Goal: Task Accomplishment & Management: Complete application form

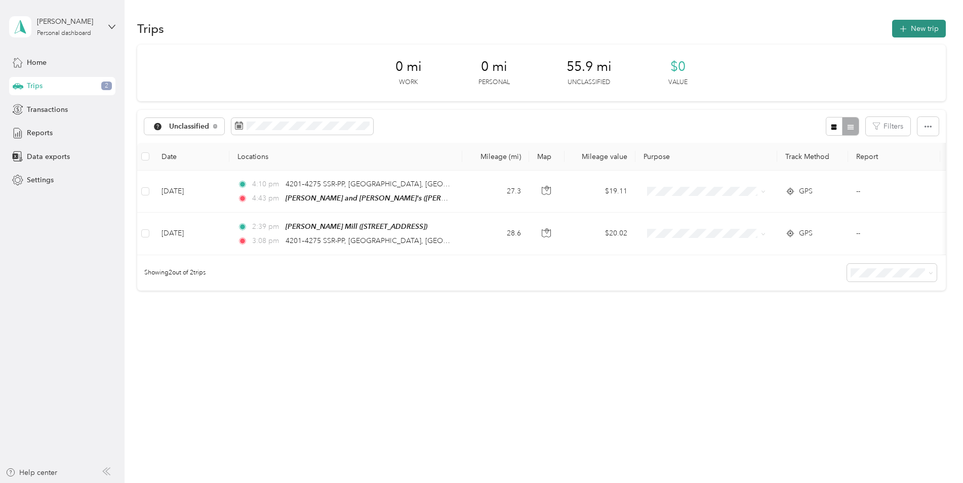
click at [928, 26] on button "New trip" at bounding box center [919, 29] width 54 height 18
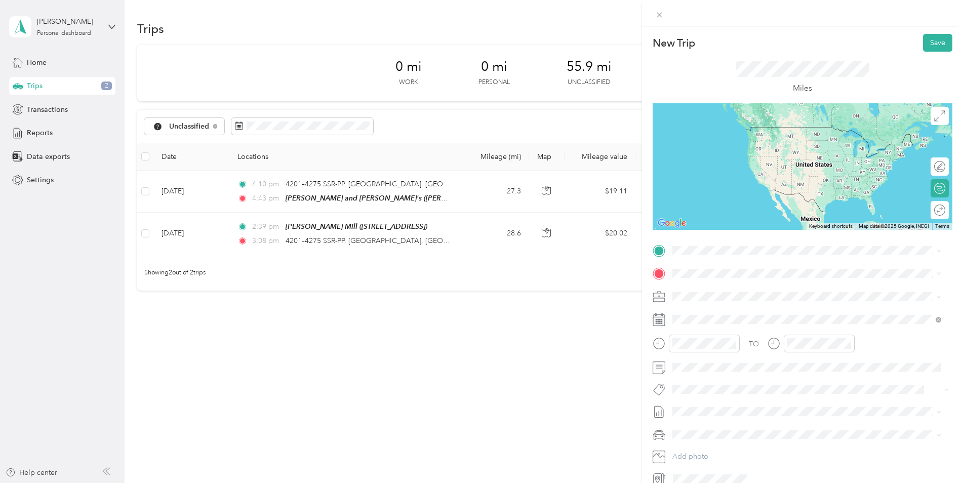
click at [741, 322] on strong "[GEOGRAPHIC_DATA] and [GEOGRAPHIC_DATA]" at bounding box center [775, 321] width 168 height 9
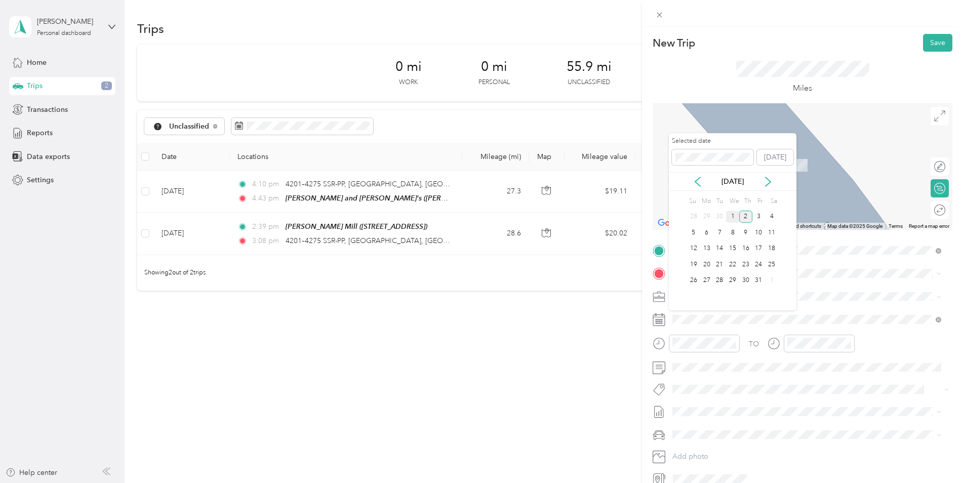
click at [733, 216] on div "1" at bounding box center [732, 217] width 13 height 13
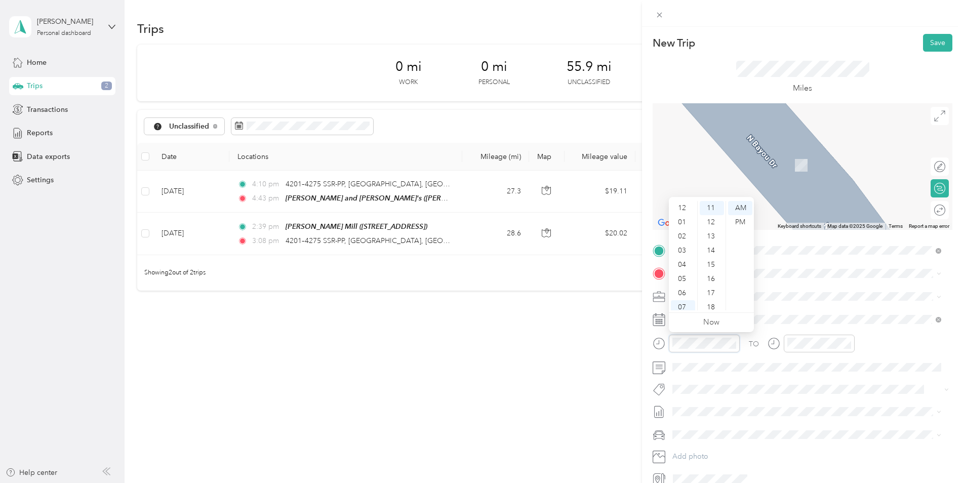
scroll to position [61, 0]
click at [682, 283] on div "10" at bounding box center [683, 289] width 24 height 14
click at [682, 288] on div "10" at bounding box center [683, 289] width 24 height 14
click at [741, 206] on div "AM" at bounding box center [740, 208] width 24 height 14
click at [812, 306] on div "TO Add photo" at bounding box center [802, 364] width 300 height 244
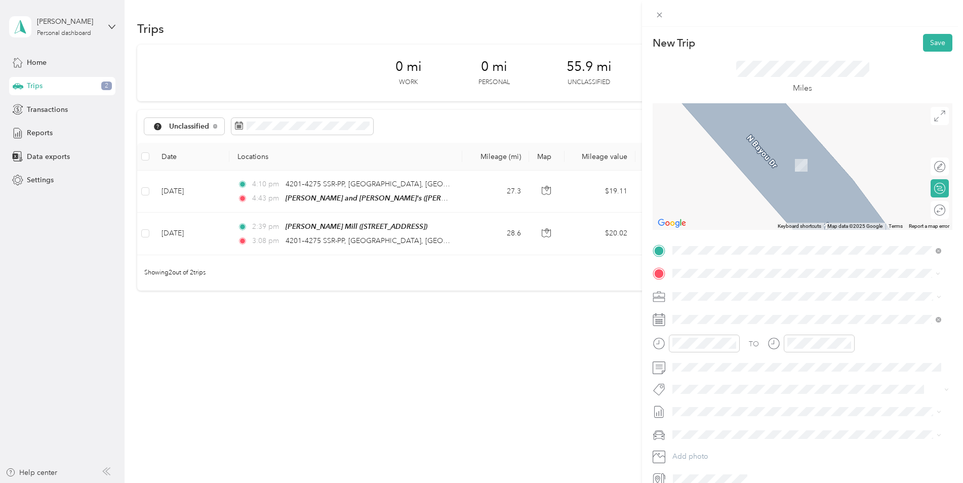
click at [719, 320] on div "[PERSON_NAME] Mill [STREET_ADDRESS]" at bounding box center [728, 319] width 74 height 21
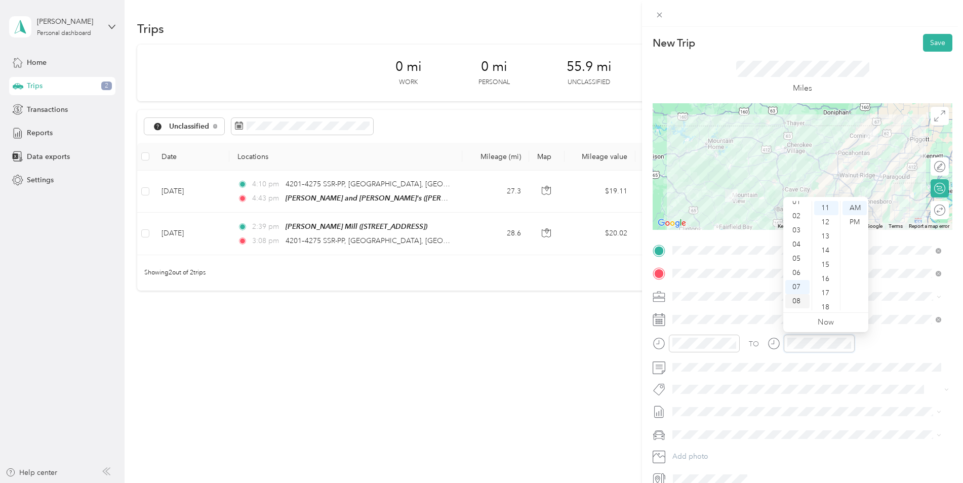
scroll to position [0, 0]
click at [798, 204] on div "12" at bounding box center [797, 208] width 24 height 14
click at [825, 246] on div "14" at bounding box center [826, 250] width 24 height 14
click at [850, 223] on div "PM" at bounding box center [854, 222] width 24 height 14
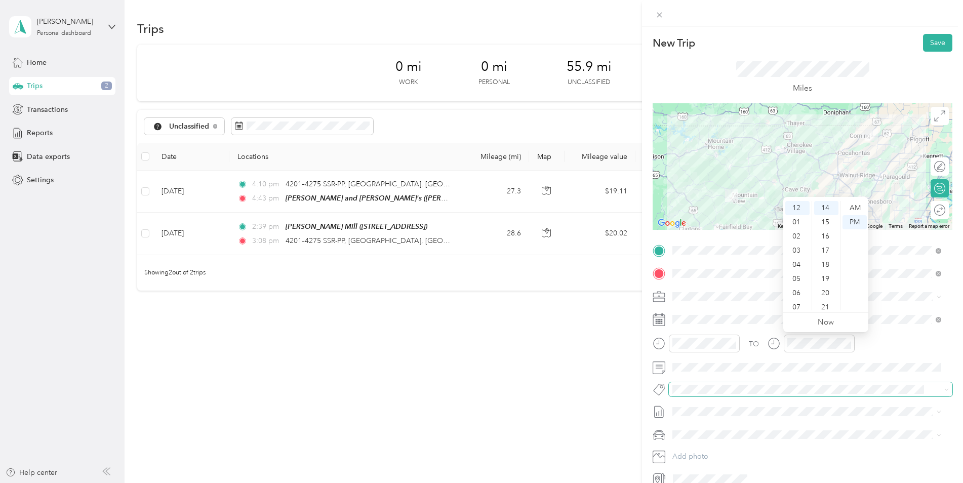
click at [850, 383] on span at bounding box center [810, 389] width 283 height 14
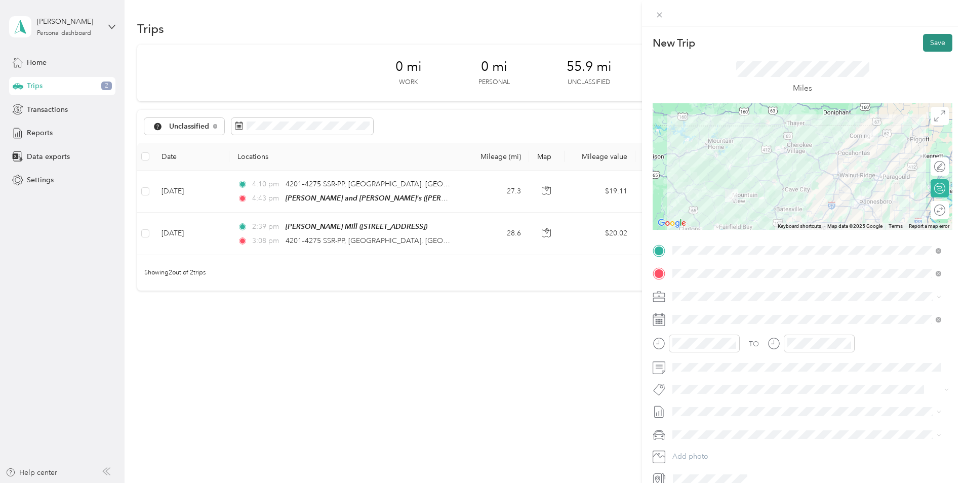
click at [934, 45] on button "Save" at bounding box center [937, 43] width 29 height 18
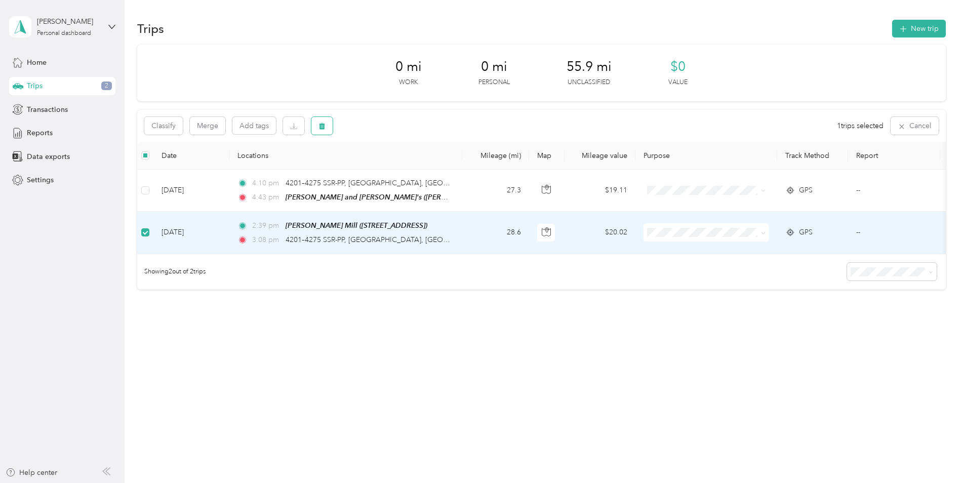
click at [319, 125] on icon "button" at bounding box center [321, 125] width 7 height 7
click at [391, 169] on button "Yes" at bounding box center [397, 168] width 20 height 16
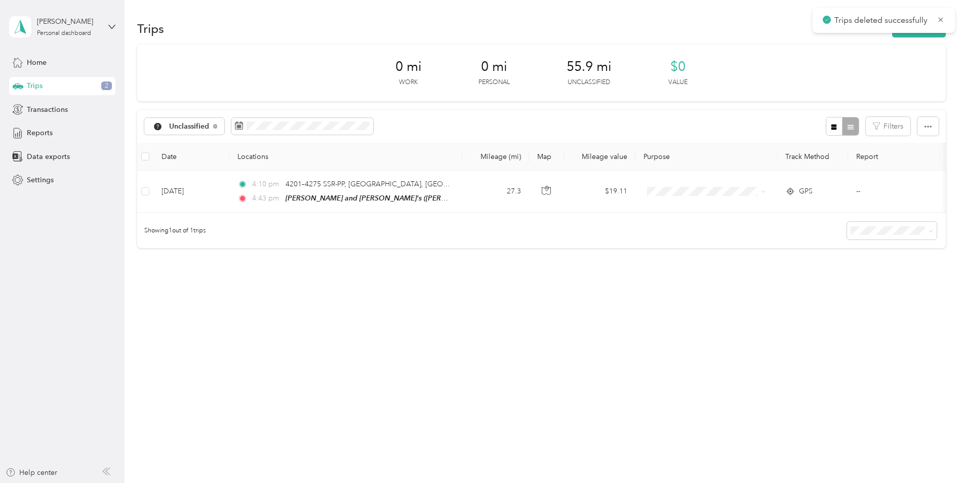
click at [62, 89] on div "Trips 2" at bounding box center [62, 86] width 106 height 18
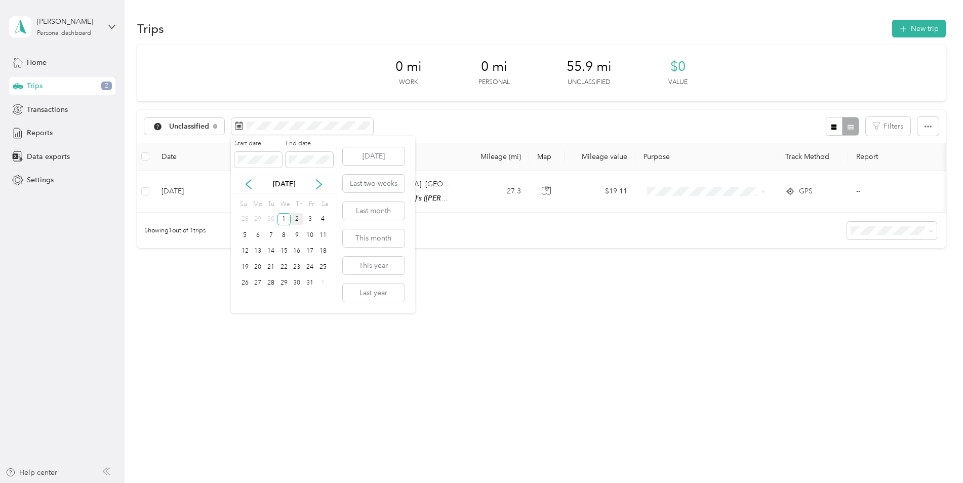
click at [293, 224] on div "2" at bounding box center [297, 219] width 13 height 13
click at [281, 220] on div "1" at bounding box center [283, 219] width 13 height 13
click at [298, 219] on div "2" at bounding box center [297, 219] width 13 height 13
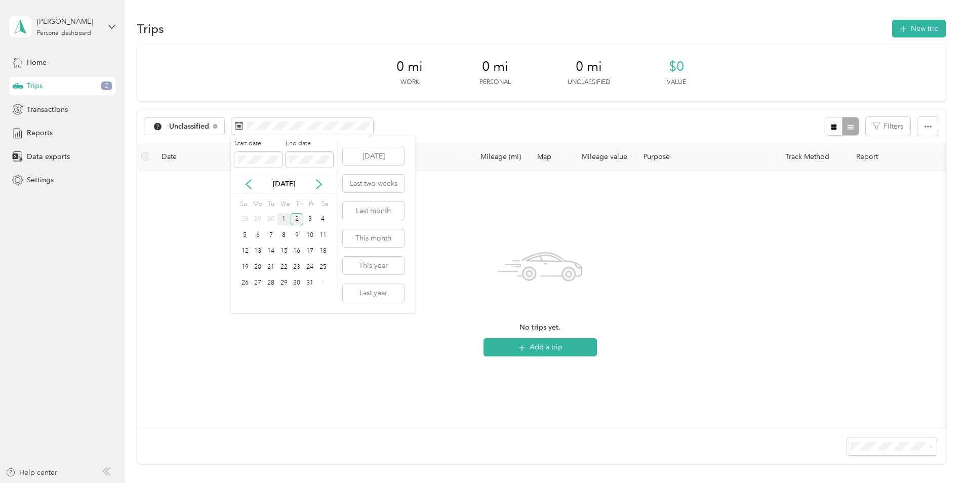
click at [281, 223] on div "1" at bounding box center [283, 219] width 13 height 13
click at [281, 222] on div "1" at bounding box center [283, 219] width 13 height 13
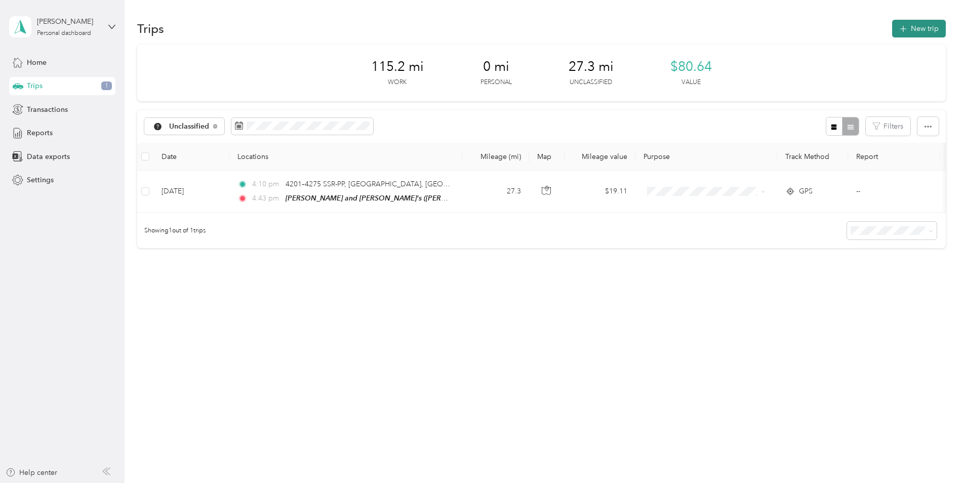
click at [923, 32] on button "New trip" at bounding box center [919, 29] width 54 height 18
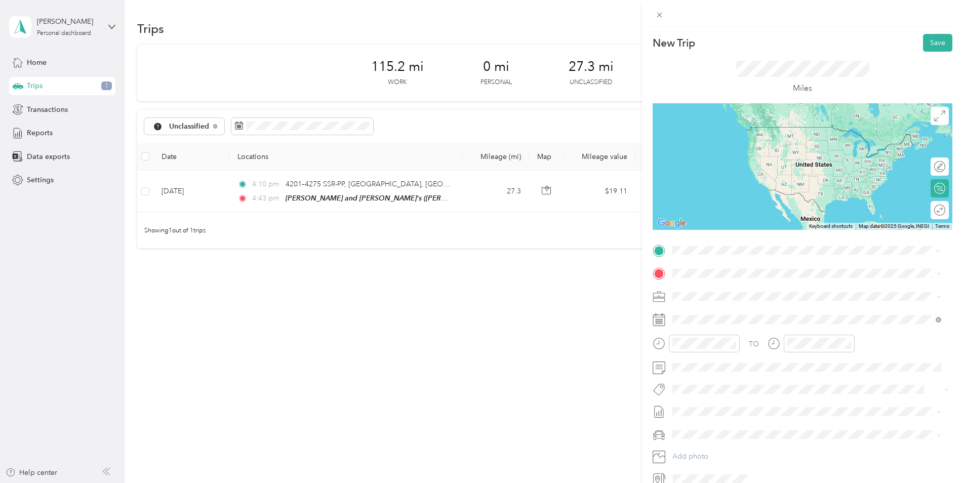
click at [730, 295] on div "[GEOGRAPHIC_DATA] and Cabins [STREET_ADDRESS]" at bounding box center [775, 296] width 168 height 21
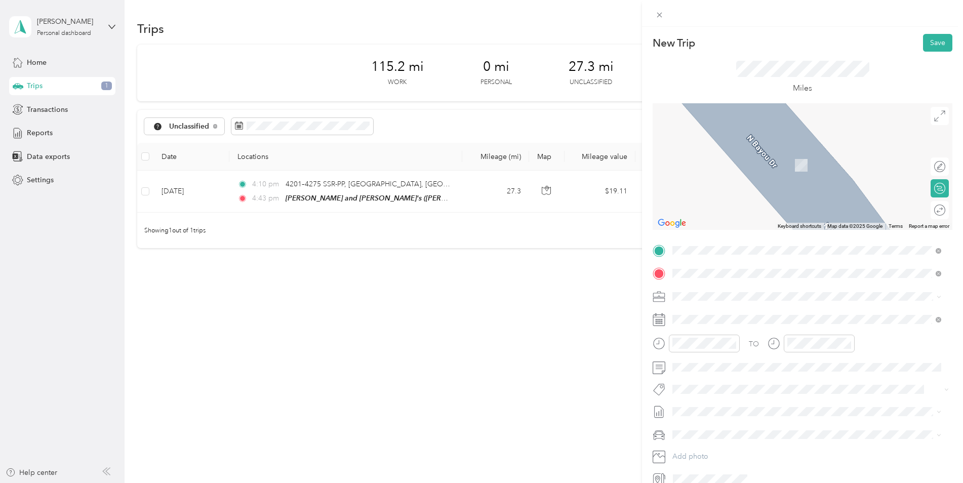
click at [700, 322] on span "[STREET_ADDRESS]" at bounding box center [723, 324] width 64 height 9
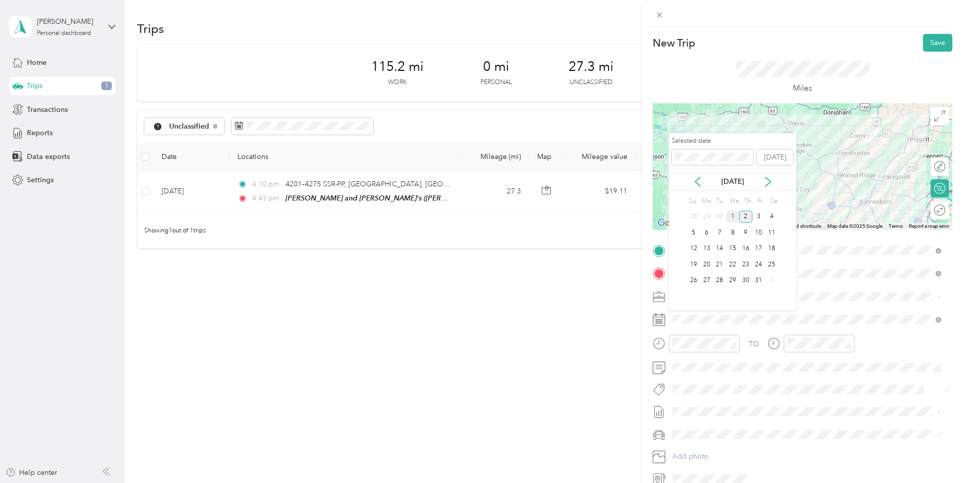
click at [731, 215] on div "1" at bounding box center [732, 217] width 13 height 13
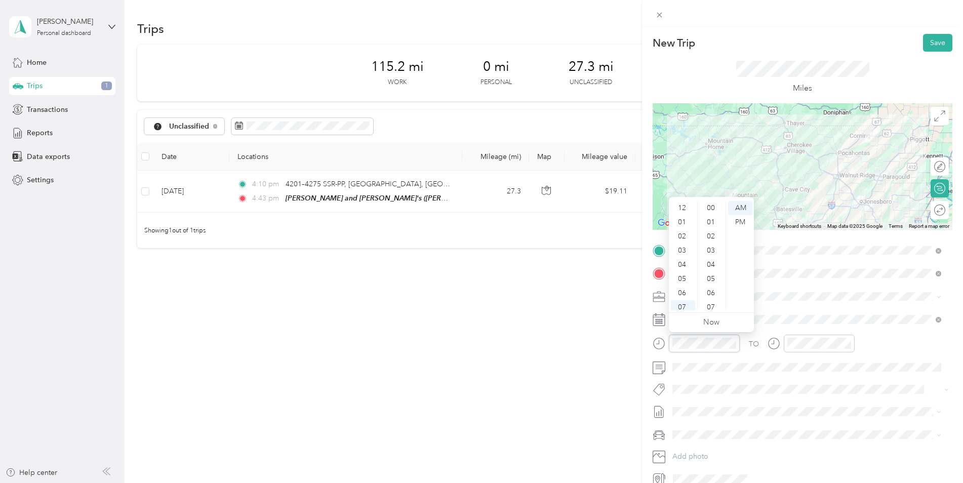
scroll to position [61, 0]
click at [680, 260] on div "08" at bounding box center [683, 261] width 24 height 14
click at [711, 239] on div "15" at bounding box center [712, 236] width 24 height 14
click at [743, 207] on div "AM" at bounding box center [740, 208] width 24 height 14
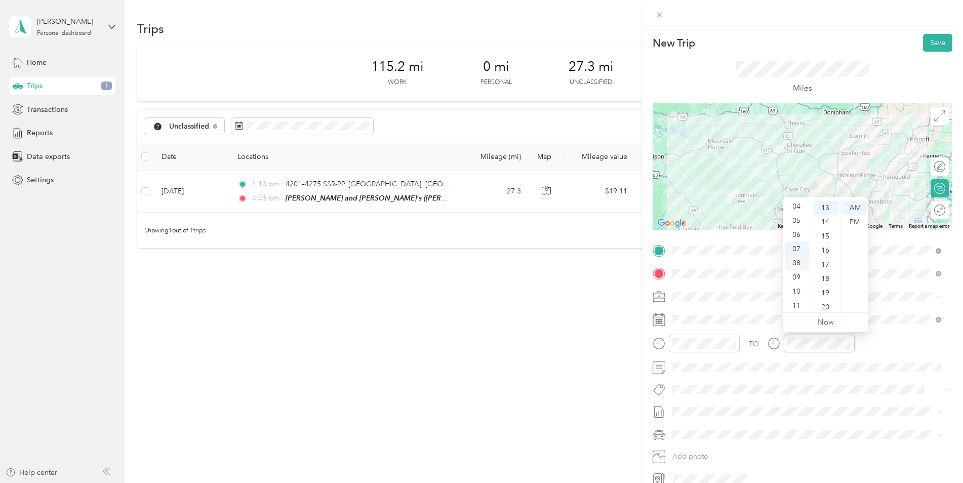
scroll to position [61, 0]
click at [794, 285] on div "10" at bounding box center [797, 289] width 24 height 14
click at [826, 273] on div "18" at bounding box center [826, 279] width 24 height 14
click at [855, 209] on div "AM" at bounding box center [854, 208] width 24 height 14
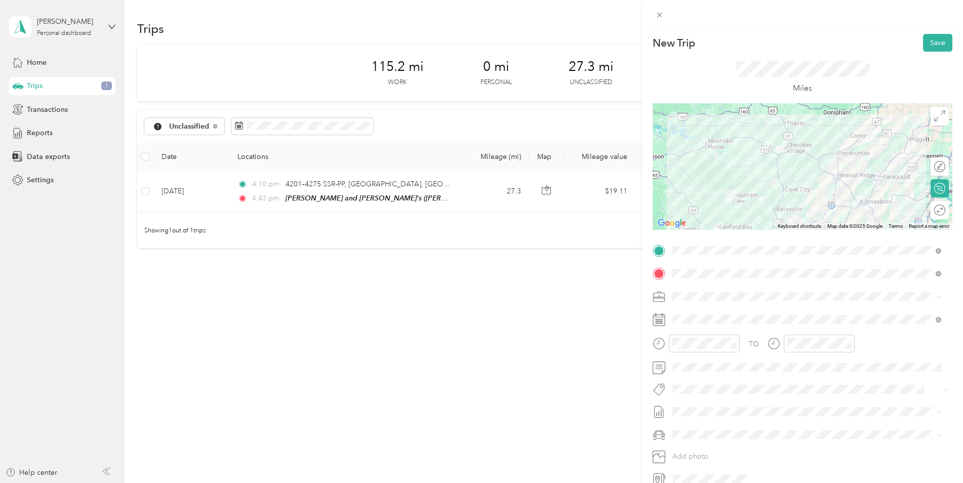
click at [901, 338] on div "TO" at bounding box center [802, 347] width 300 height 25
click at [925, 39] on button "Save" at bounding box center [937, 43] width 29 height 18
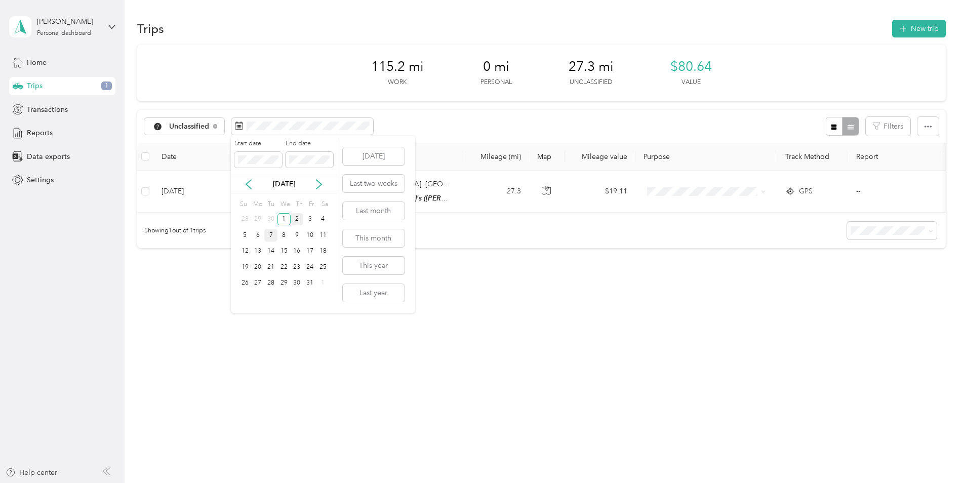
click at [268, 229] on div "7" at bounding box center [270, 235] width 13 height 13
click at [278, 336] on div "Trips New trip 115.2 mi Work 0 mi Personal 27.3 mi Unclassified $80.64 Value Un…" at bounding box center [541, 169] width 833 height 339
click at [251, 186] on icon at bounding box center [248, 184] width 10 height 10
click at [320, 187] on icon at bounding box center [319, 184] width 10 height 10
click at [294, 222] on div "2" at bounding box center [297, 219] width 13 height 13
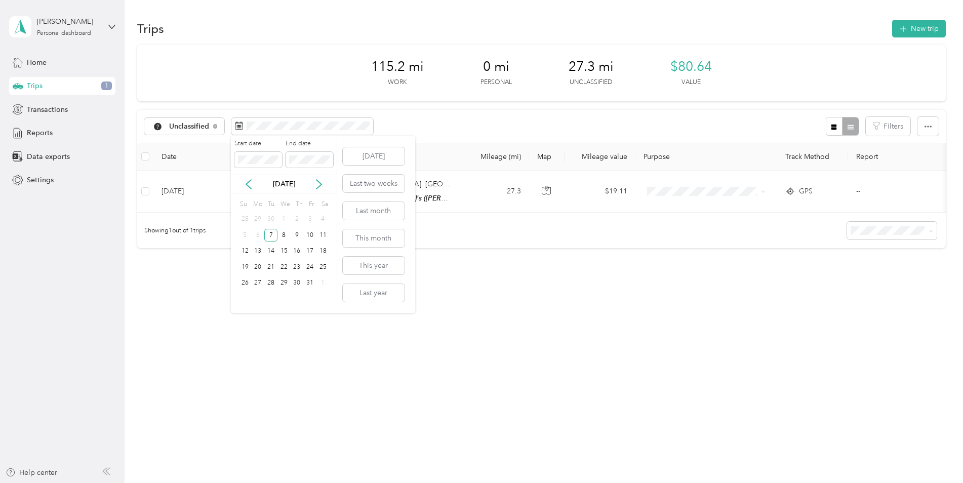
click at [294, 222] on div "2" at bounding box center [297, 219] width 13 height 13
click at [493, 305] on div "Trips New trip 115.2 mi Work 0 mi Personal 27.3 mi Unclassified $80.64 Value Un…" at bounding box center [541, 169] width 833 height 339
click at [370, 182] on button "Last two weeks" at bounding box center [374, 184] width 62 height 18
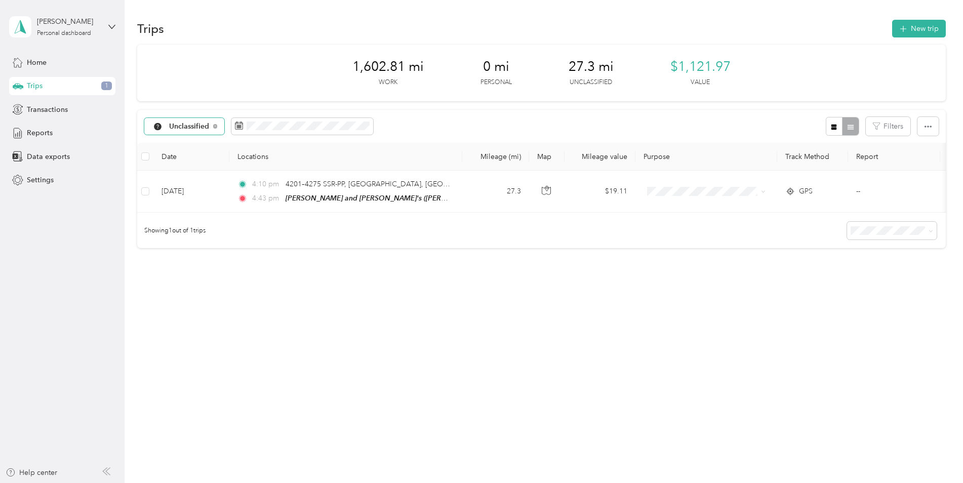
click at [220, 126] on div "Unclassified" at bounding box center [184, 126] width 80 height 17
click at [207, 145] on li "All purposes" at bounding box center [186, 140] width 85 height 18
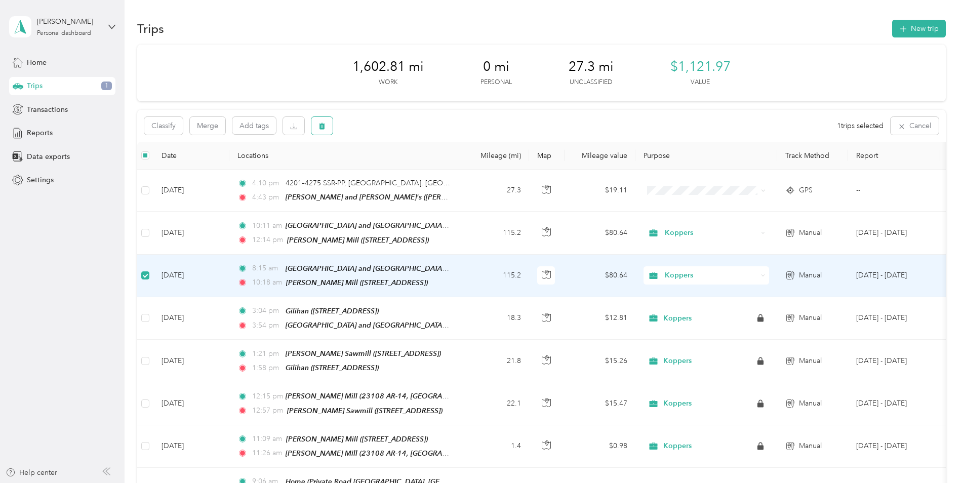
click at [316, 125] on button "button" at bounding box center [321, 126] width 21 height 18
click at [394, 168] on button "Yes" at bounding box center [397, 168] width 20 height 16
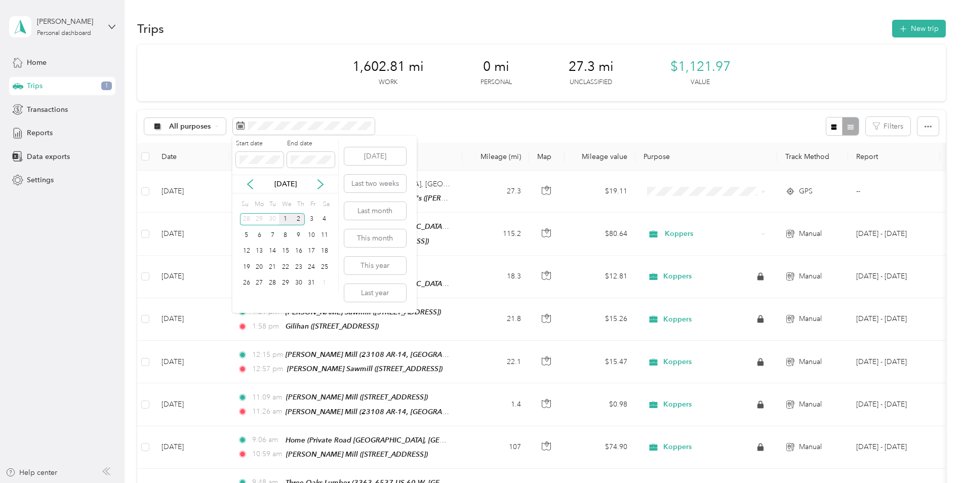
click at [285, 218] on div "1" at bounding box center [285, 219] width 13 height 13
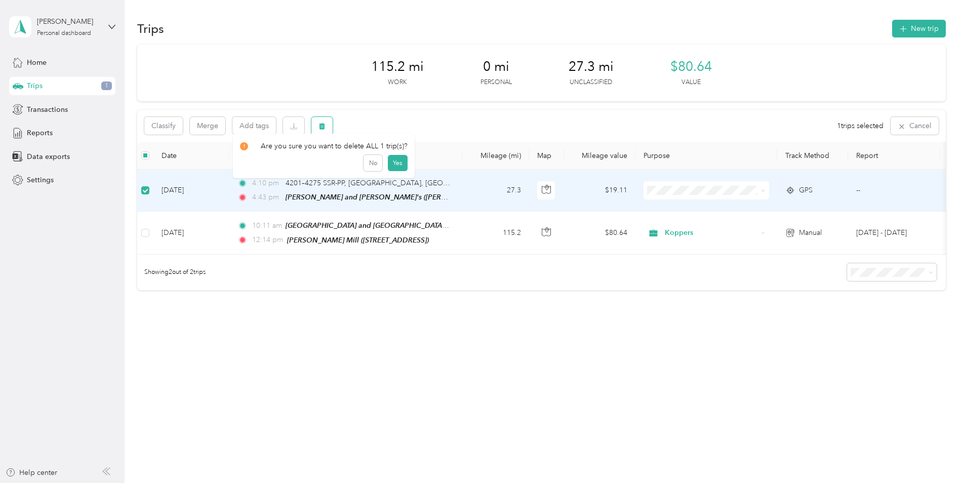
click at [319, 126] on icon "button" at bounding box center [321, 125] width 7 height 7
click at [394, 165] on button "Yes" at bounding box center [397, 168] width 20 height 16
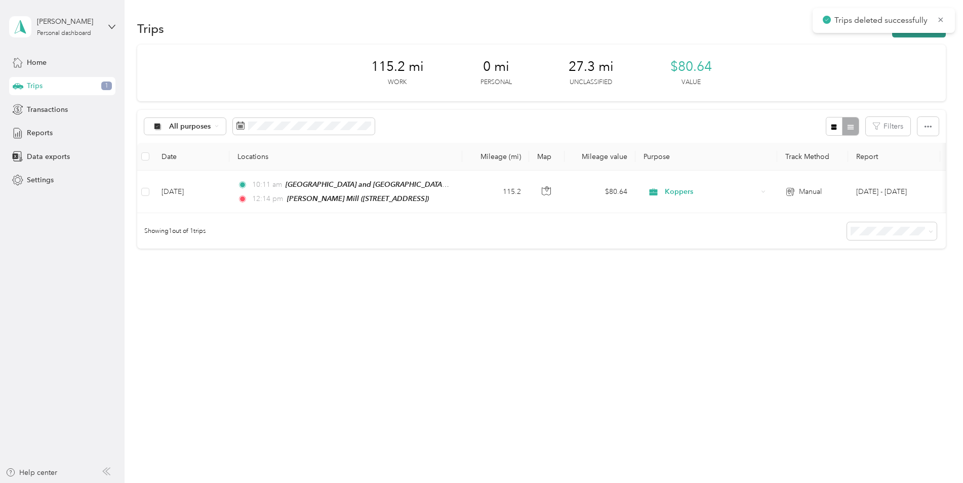
click at [916, 34] on button "New trip" at bounding box center [919, 29] width 54 height 18
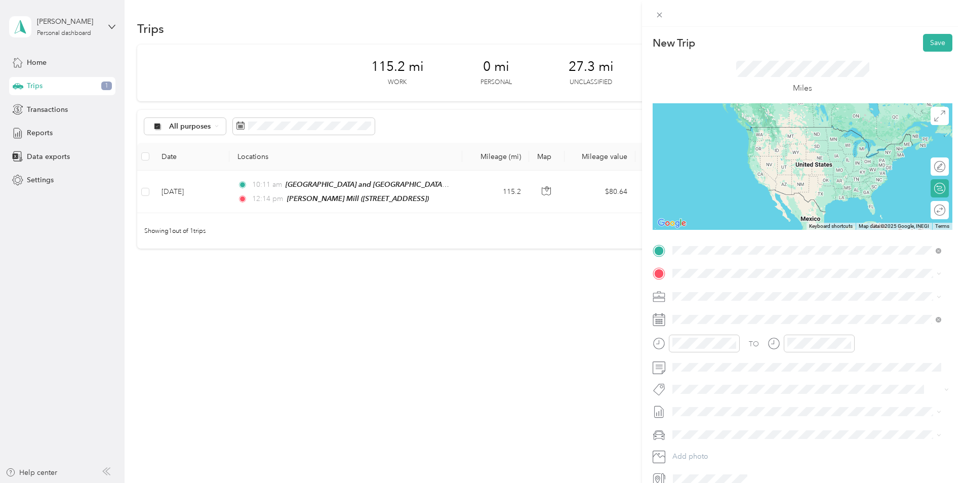
click at [721, 287] on strong "[PERSON_NAME] Mill" at bounding box center [728, 290] width 74 height 9
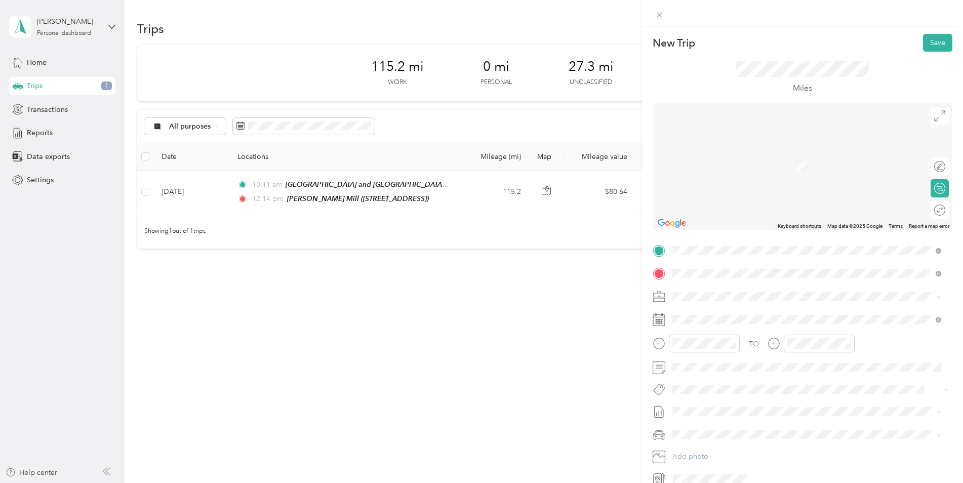
click at [708, 353] on span "[GEOGRAPHIC_DATA], [US_STATE], [GEOGRAPHIC_DATA]" at bounding box center [786, 356] width 191 height 9
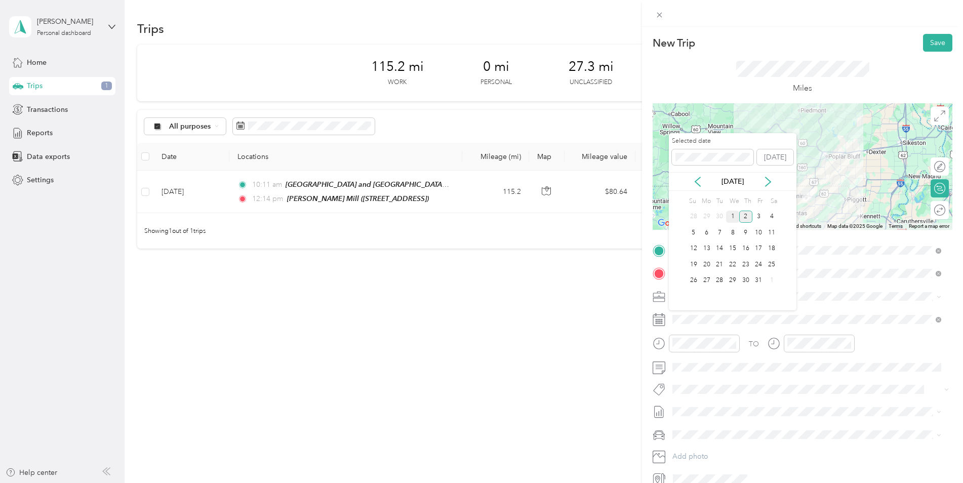
click at [730, 218] on div "1" at bounding box center [732, 217] width 13 height 13
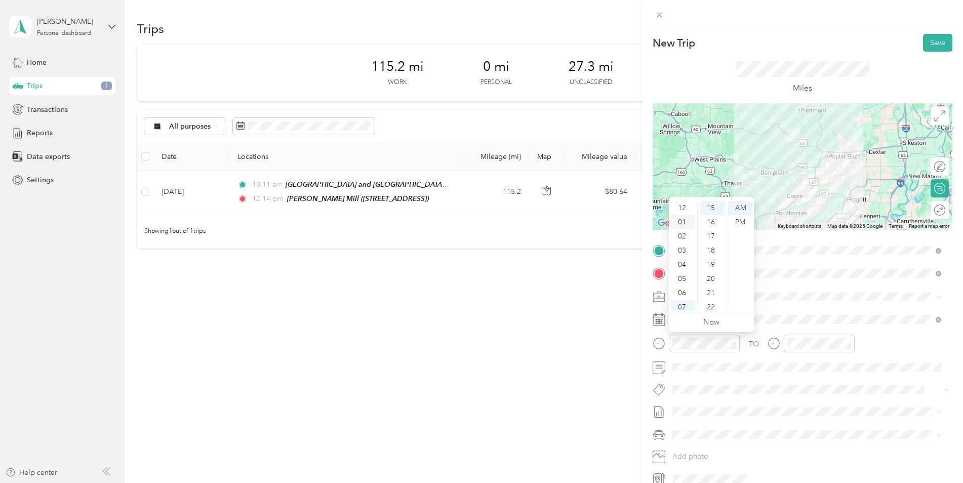
click at [684, 221] on div "01" at bounding box center [683, 222] width 24 height 14
click at [709, 263] on div "26" at bounding box center [712, 263] width 24 height 14
click at [708, 226] on div "06" at bounding box center [712, 228] width 24 height 14
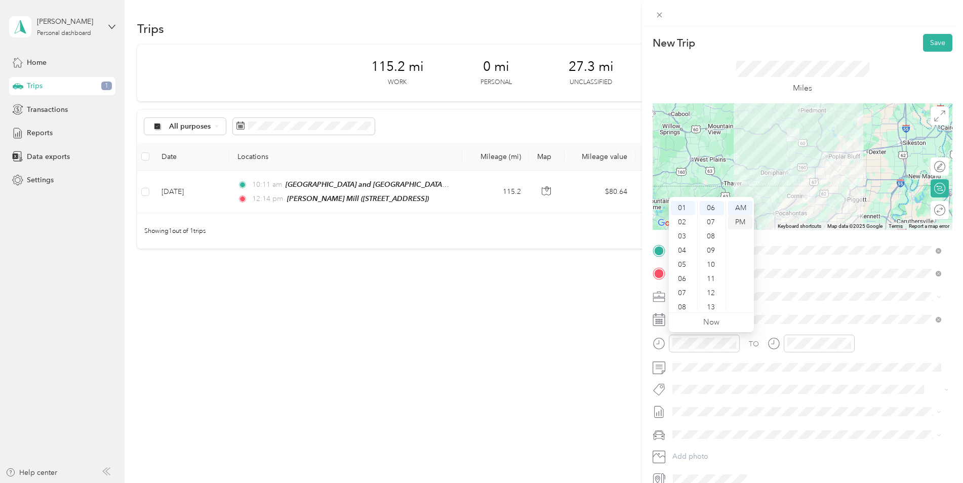
scroll to position [85, 0]
click at [740, 220] on div "PM" at bounding box center [740, 222] width 24 height 14
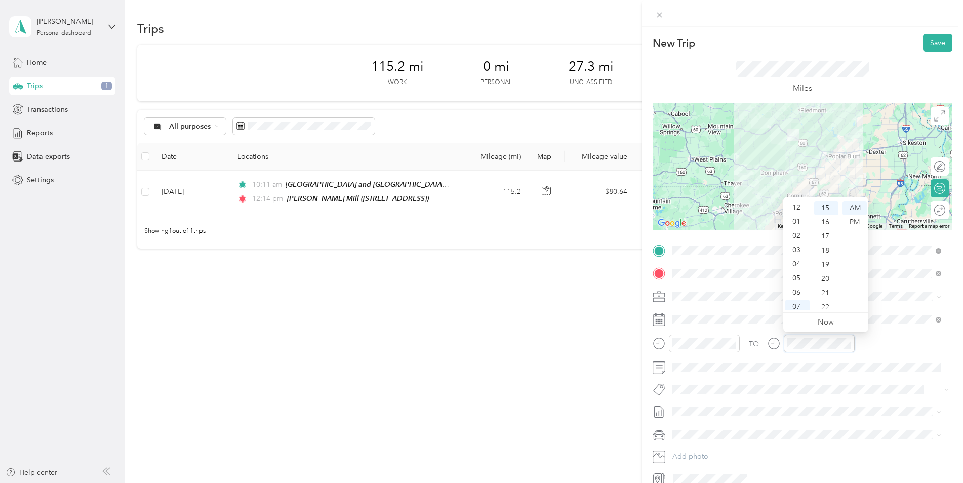
scroll to position [0, 0]
click at [796, 236] on div "02" at bounding box center [797, 236] width 24 height 14
click at [824, 281] on div "31" at bounding box center [826, 283] width 24 height 14
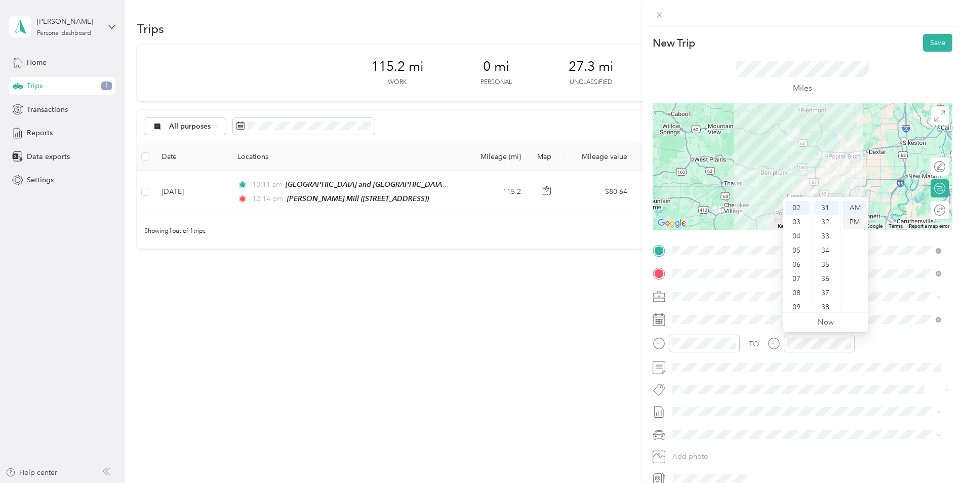
click at [855, 223] on div "PM" at bounding box center [854, 222] width 24 height 14
click at [929, 40] on button "Save" at bounding box center [937, 43] width 29 height 18
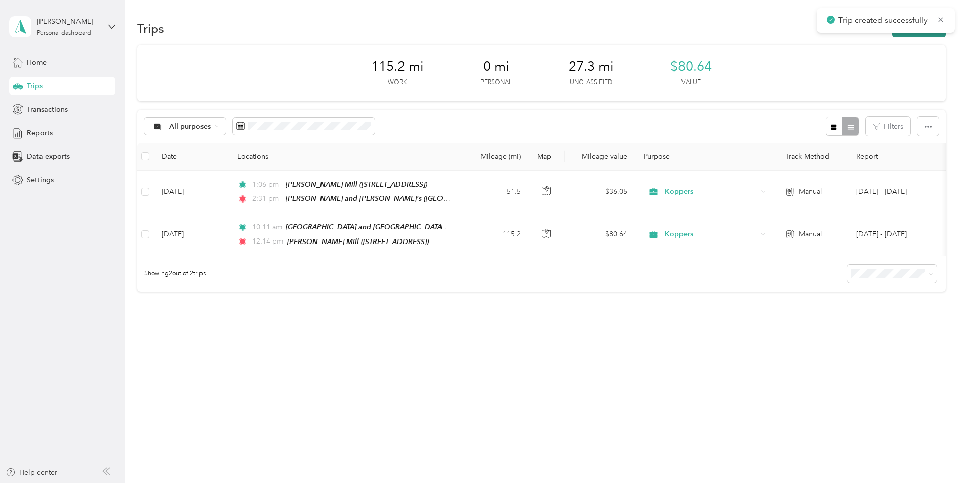
click at [916, 36] on button "New trip" at bounding box center [919, 29] width 54 height 18
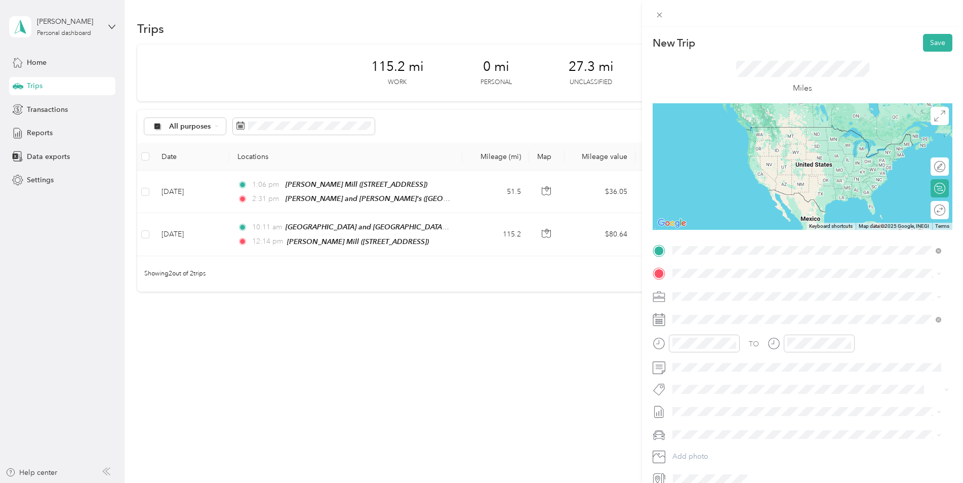
click at [722, 324] on div "[PERSON_NAME] and [PERSON_NAME]'s Ellsinore, [US_STATE], [GEOGRAPHIC_DATA]" at bounding box center [786, 328] width 191 height 21
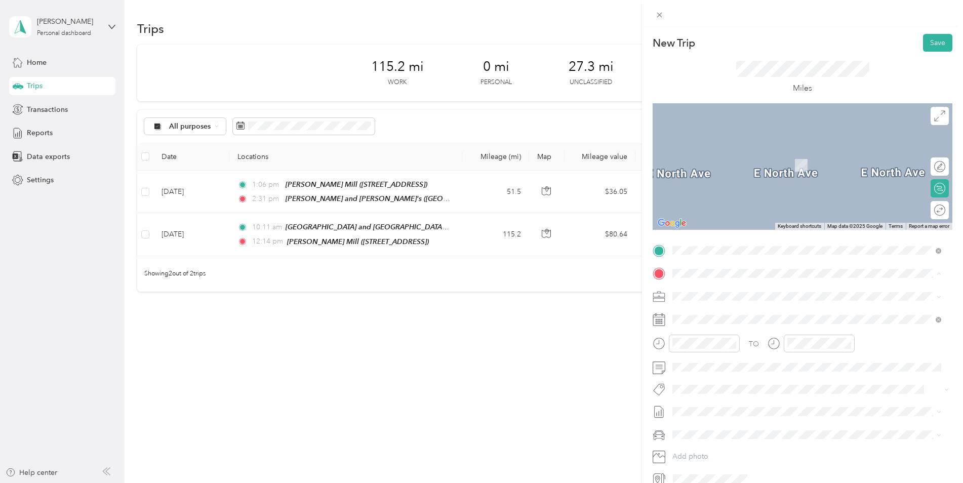
click at [708, 317] on div "[STREET_ADDRESS]" at bounding box center [723, 319] width 64 height 21
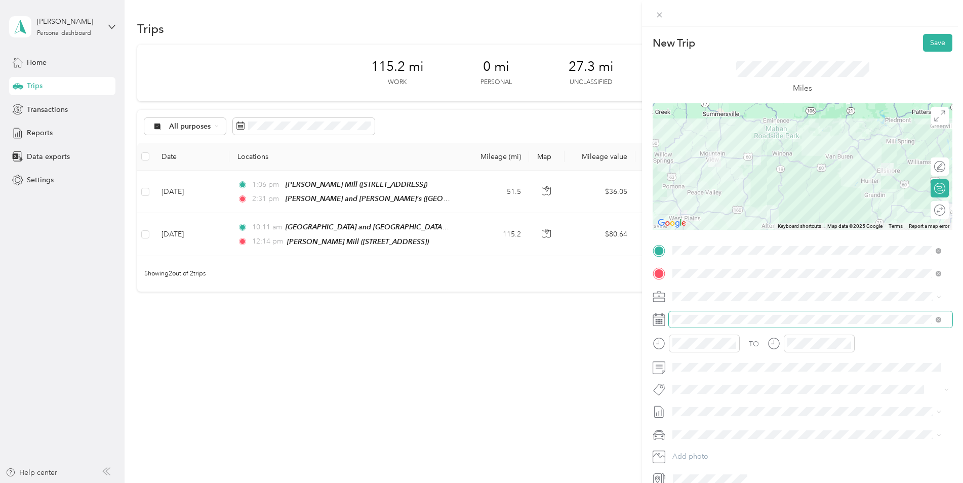
click at [712, 314] on span at bounding box center [810, 319] width 283 height 16
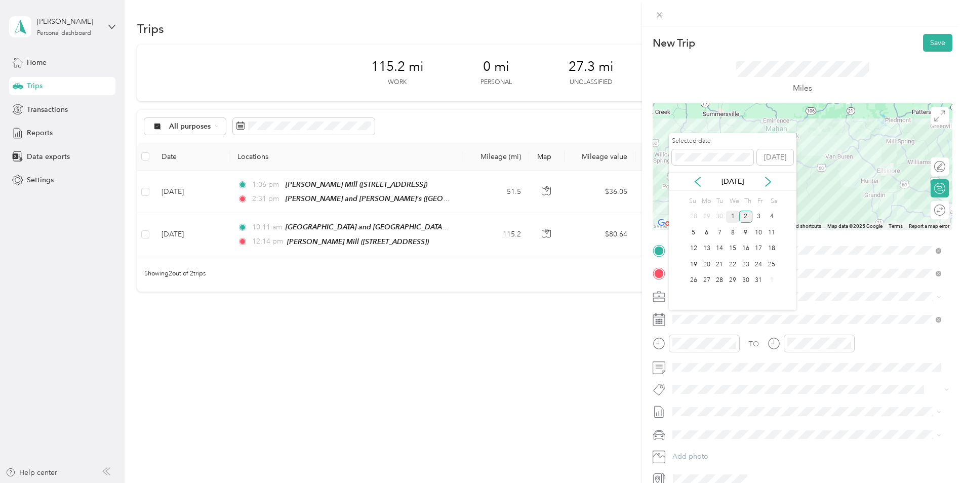
click at [734, 216] on div "1" at bounding box center [732, 217] width 13 height 13
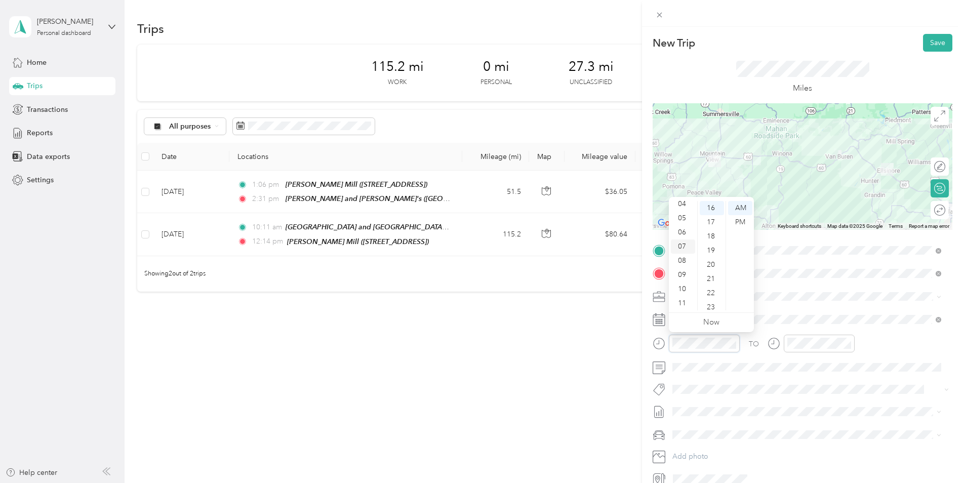
scroll to position [0, 0]
click at [681, 249] on div "03" at bounding box center [683, 250] width 24 height 14
click at [711, 239] on div "11" at bounding box center [712, 238] width 24 height 14
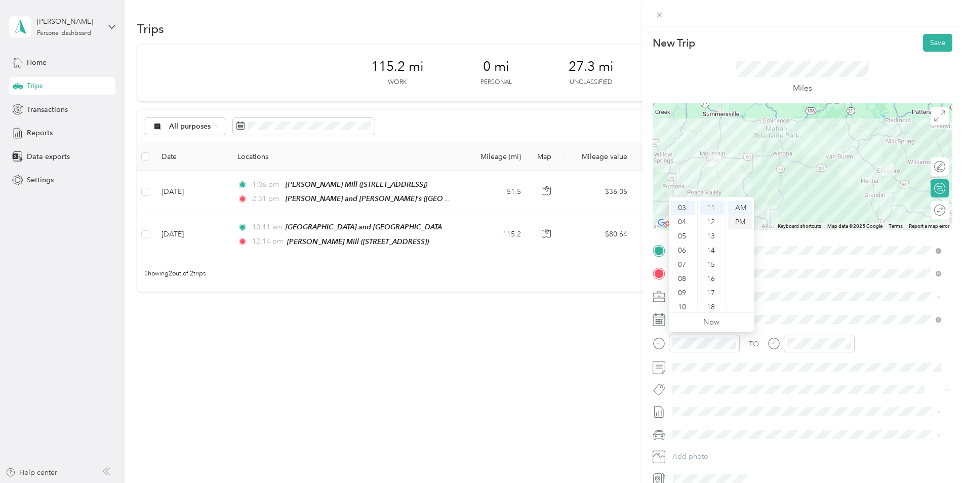
click at [746, 219] on div "PM" at bounding box center [740, 222] width 24 height 14
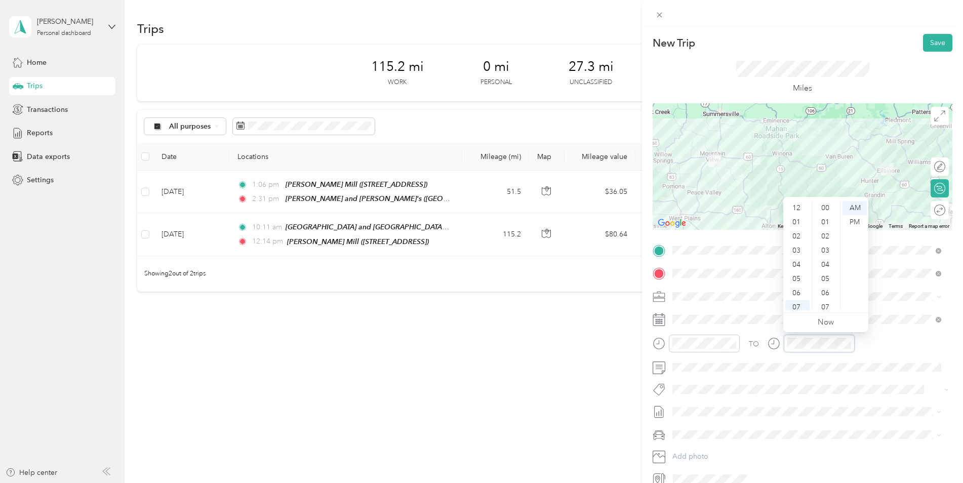
scroll to position [61, 0]
click at [800, 206] on div "04" at bounding box center [797, 204] width 24 height 14
click at [825, 282] on div "25" at bounding box center [826, 285] width 24 height 14
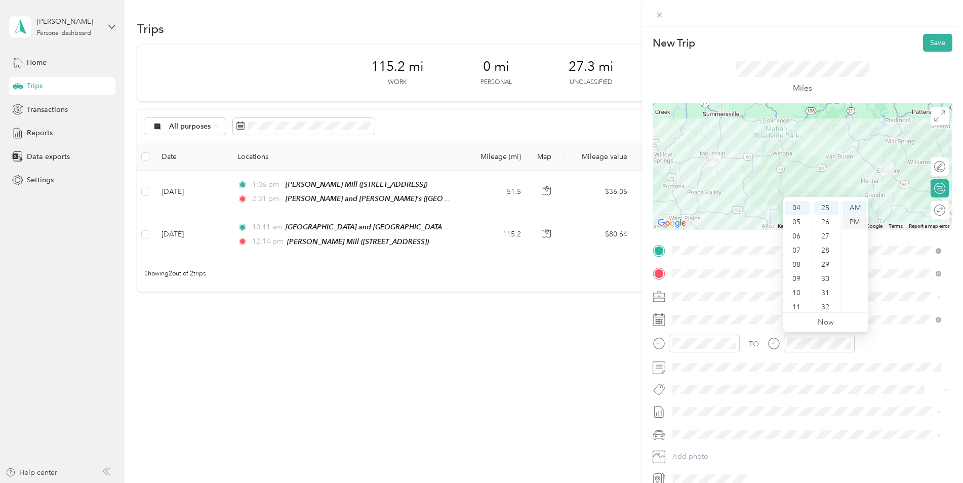
click at [850, 218] on div "PM" at bounding box center [854, 222] width 24 height 14
click at [929, 40] on button "Save" at bounding box center [937, 43] width 29 height 18
